Goal: Navigation & Orientation: Find specific page/section

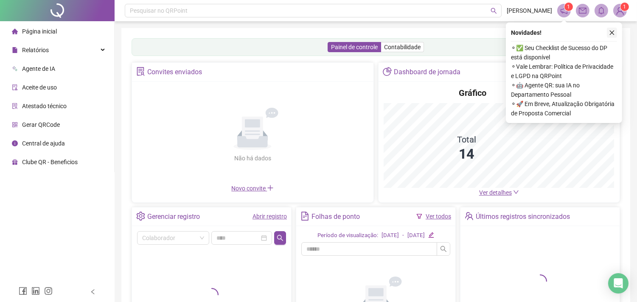
click at [613, 31] on icon "close" at bounding box center [612, 33] width 6 height 6
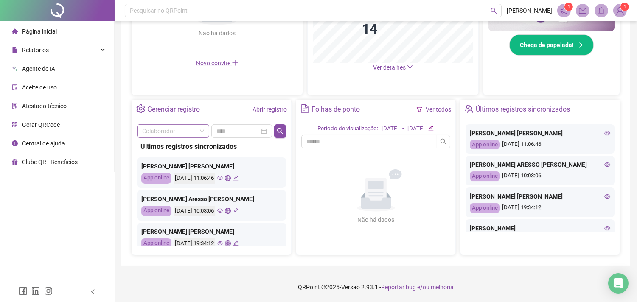
click at [200, 130] on span at bounding box center [173, 131] width 62 height 13
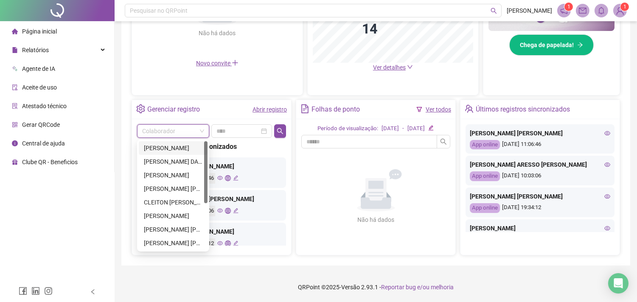
click at [202, 132] on span at bounding box center [173, 131] width 62 height 13
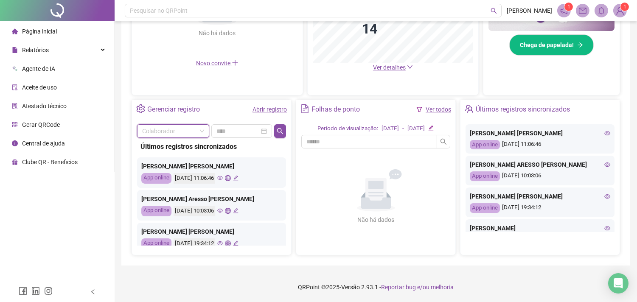
click at [202, 132] on span at bounding box center [173, 131] width 62 height 13
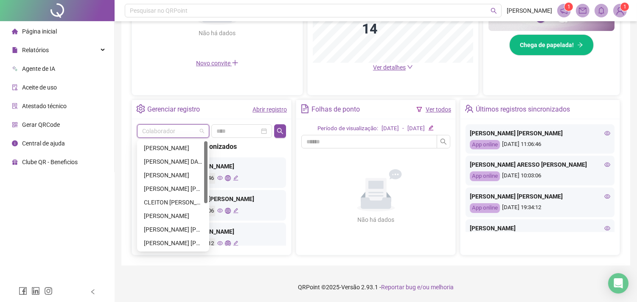
scroll to position [203, 0]
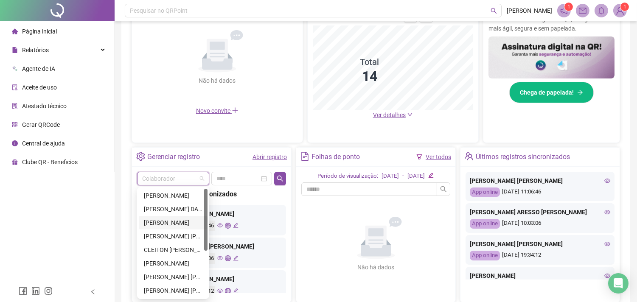
click at [188, 225] on div "[PERSON_NAME]" at bounding box center [173, 222] width 59 height 9
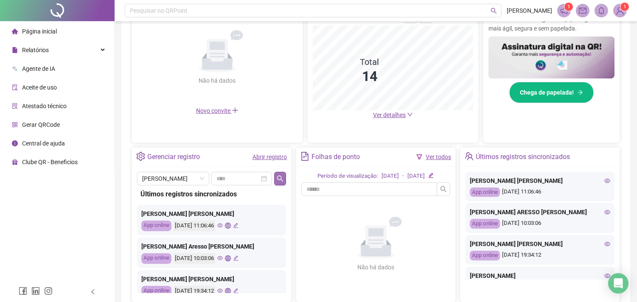
click at [282, 175] on icon "search" at bounding box center [280, 178] width 7 height 7
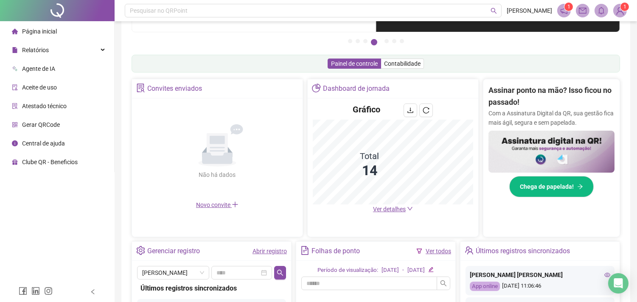
scroll to position [0, 0]
